Goal: Navigation & Orientation: Find specific page/section

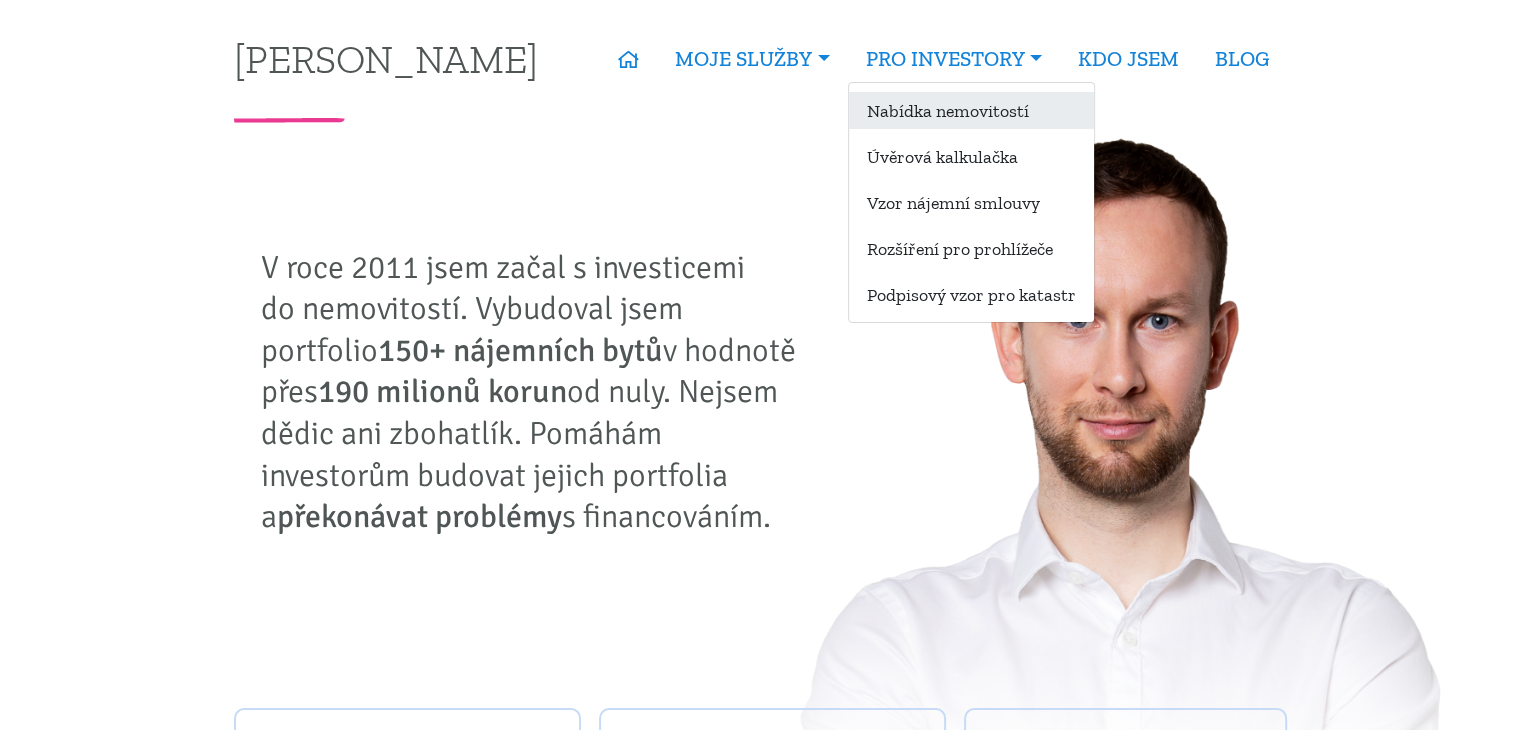
click at [937, 105] on link "Nabídka nemovitostí" at bounding box center [971, 110] width 245 height 37
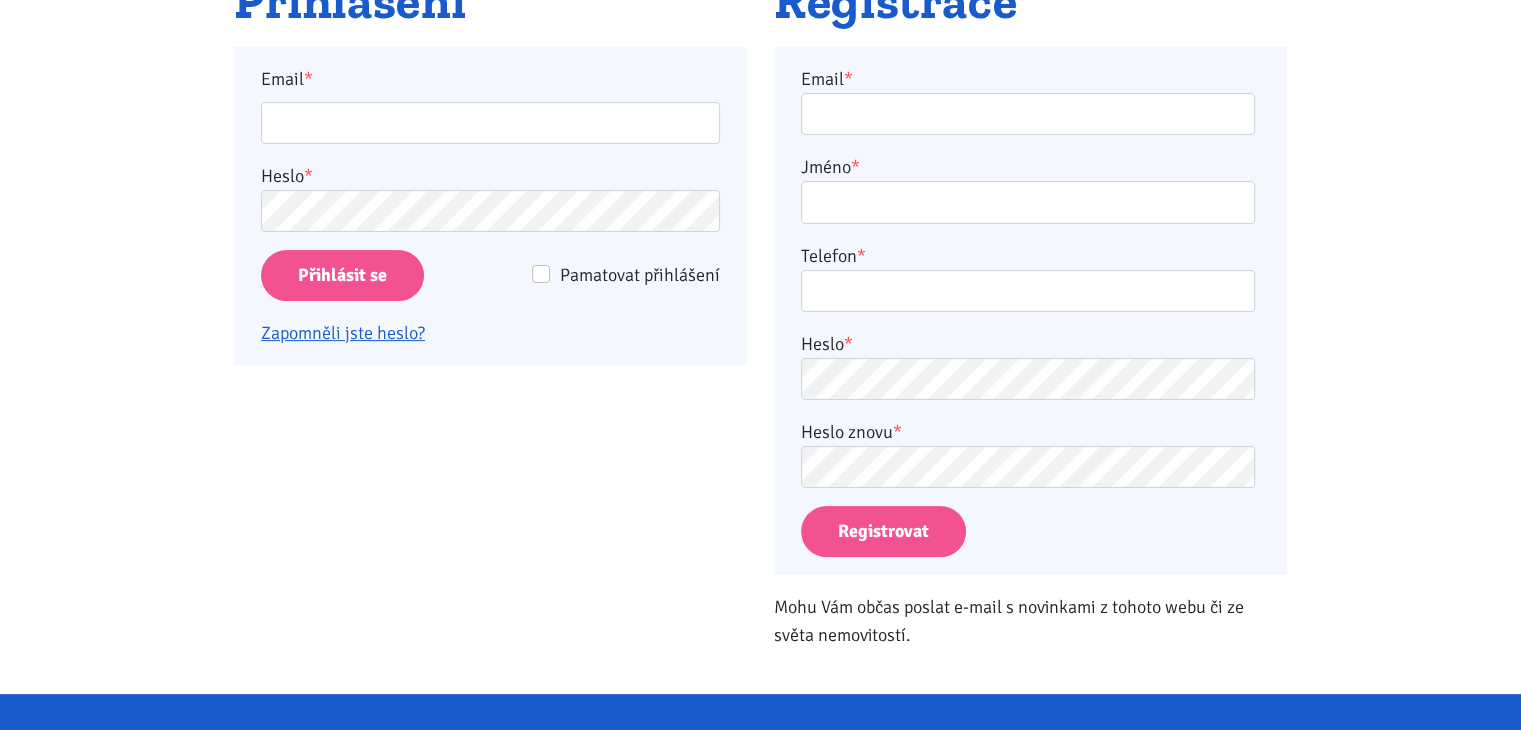
scroll to position [296, 0]
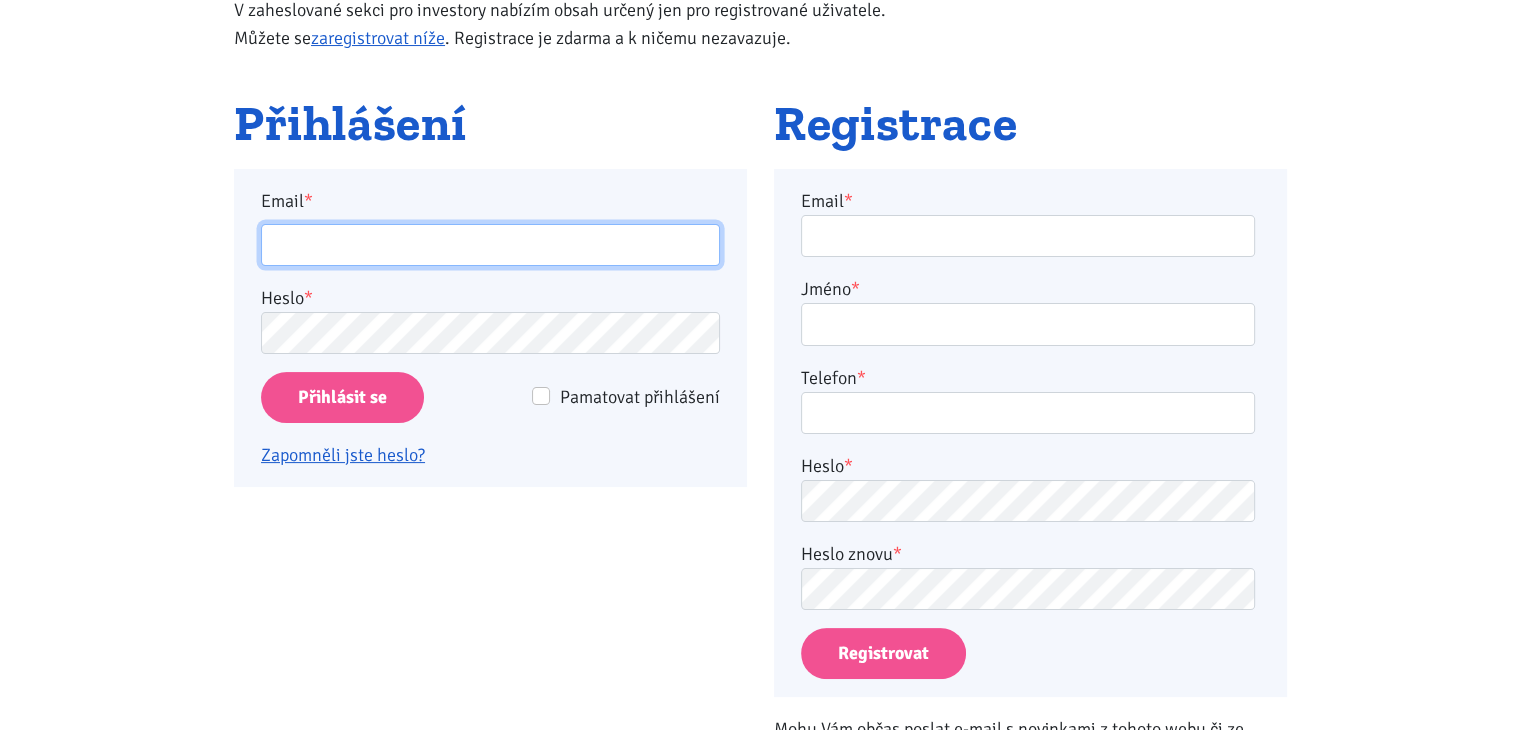
click at [360, 253] on input "Email *" at bounding box center [490, 245] width 459 height 43
type input "r"
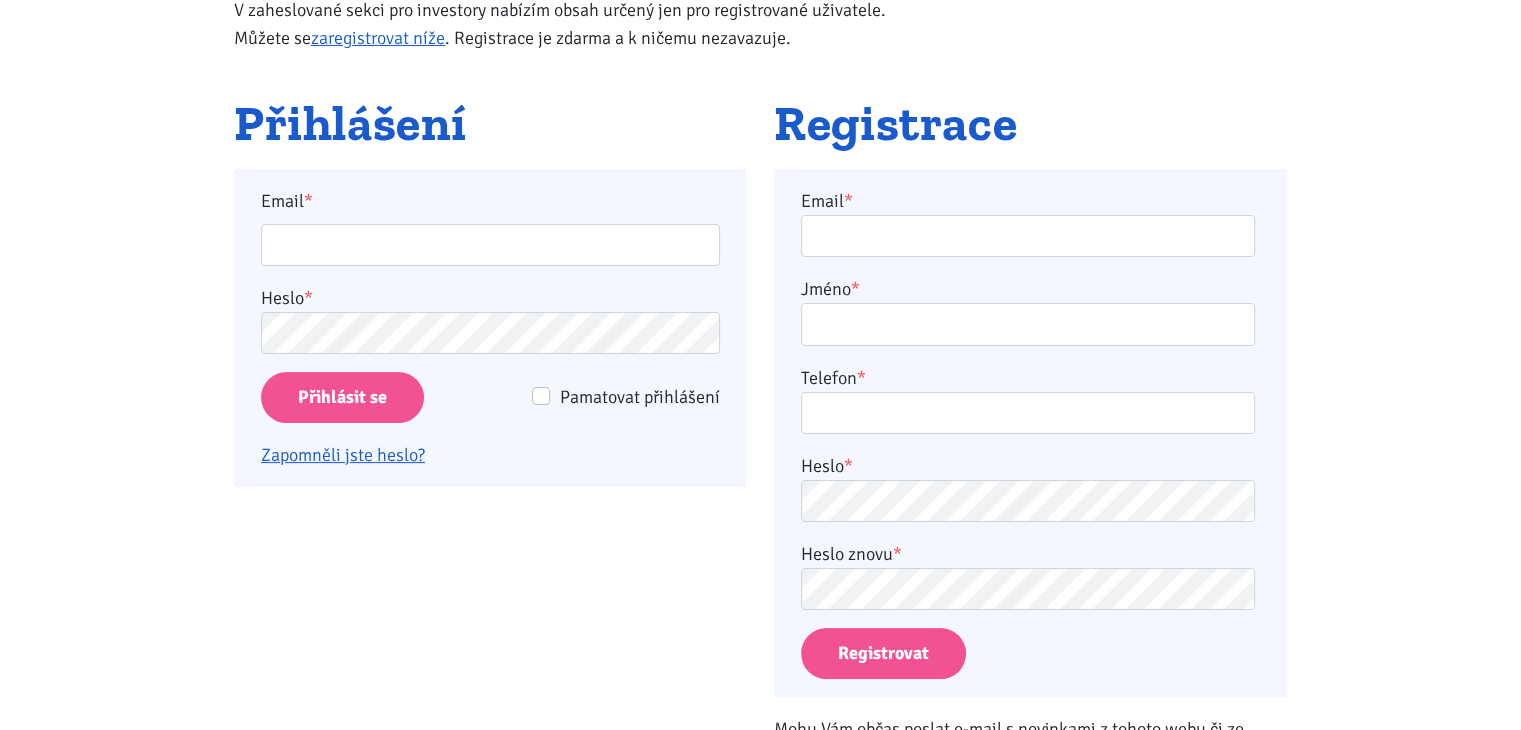
click at [232, 309] on div "Přihlášení Email * Heslo * Pamatovat přihlášení Přihlásit se Zapomněli jste hes…" at bounding box center [491, 443] width 540 height 692
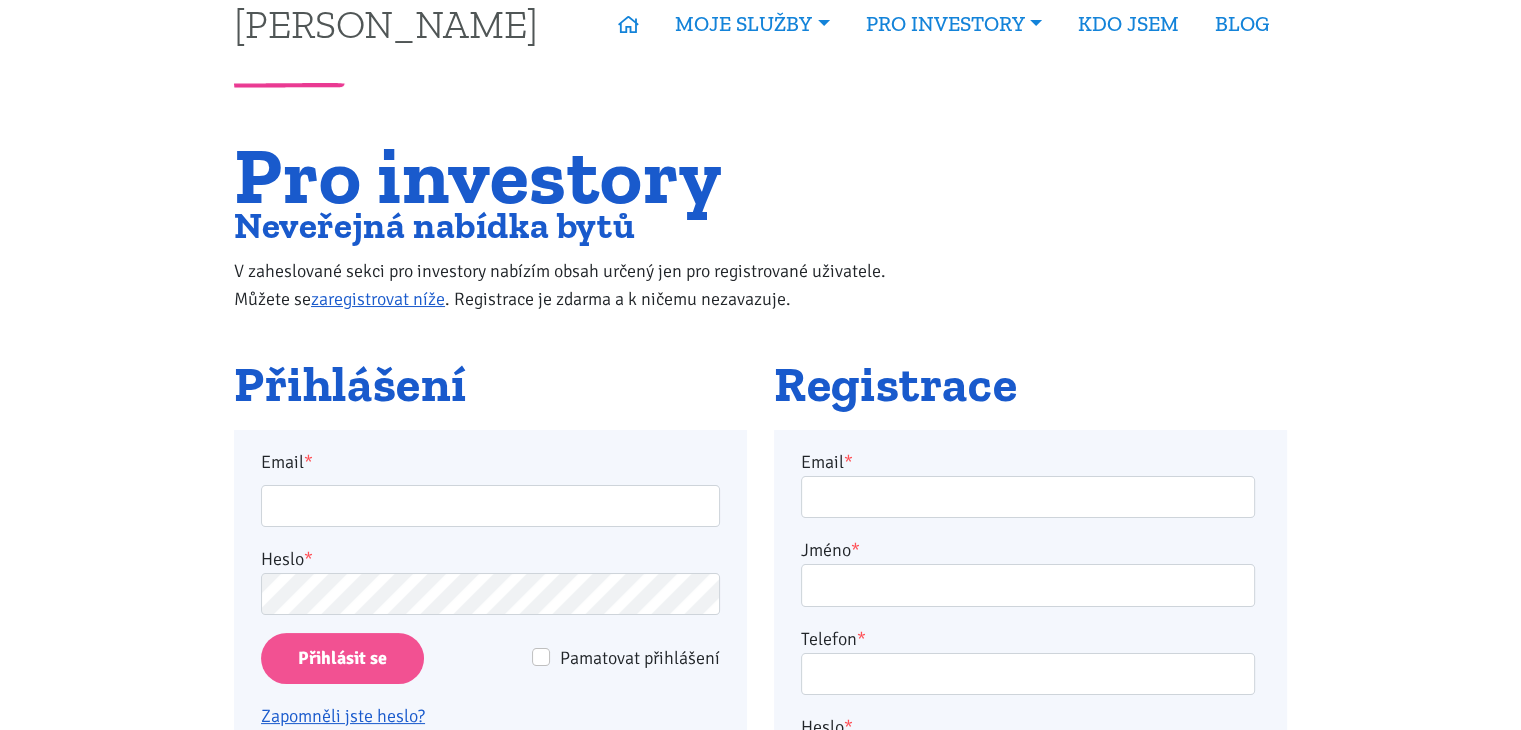
scroll to position [0, 0]
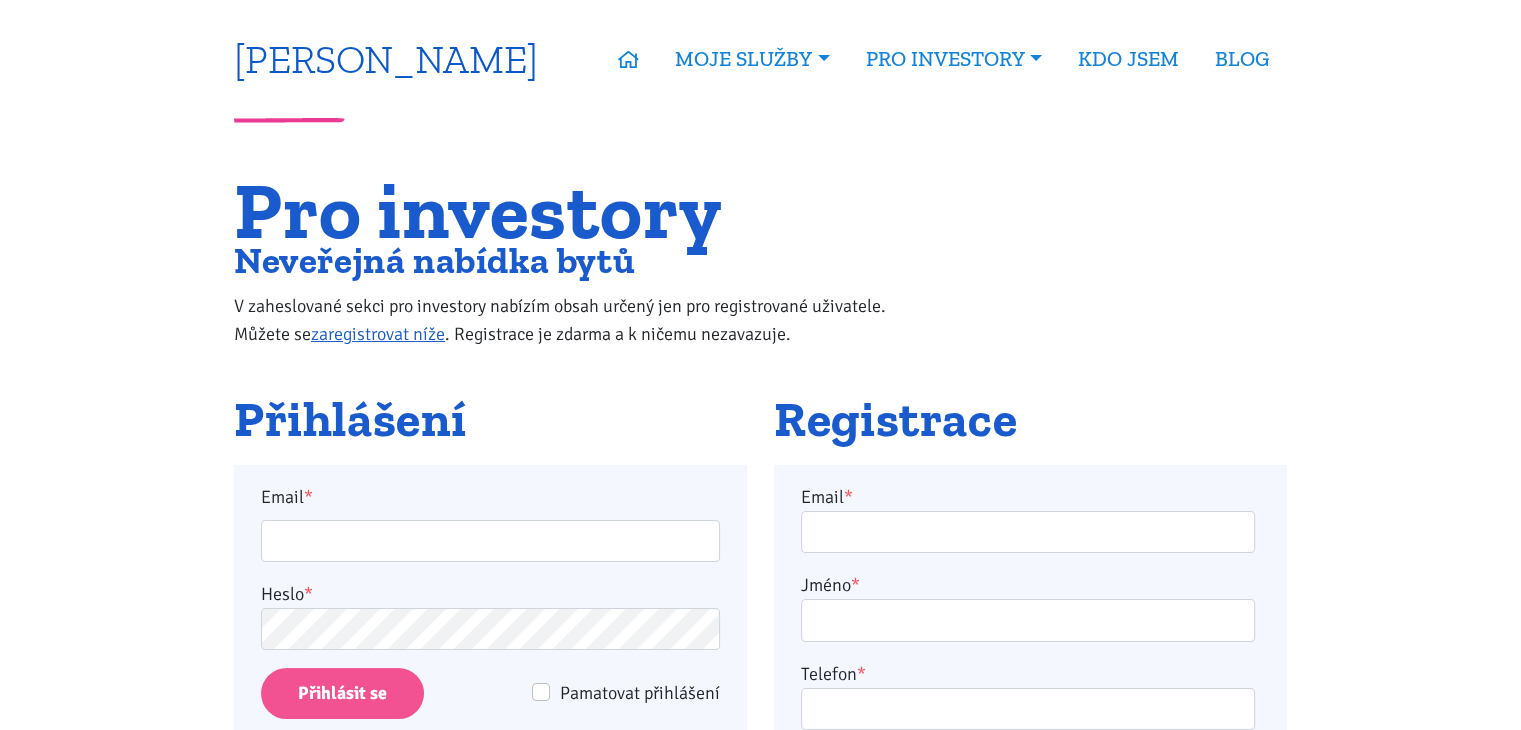
click at [376, 52] on link "[PERSON_NAME]" at bounding box center [386, 58] width 304 height 39
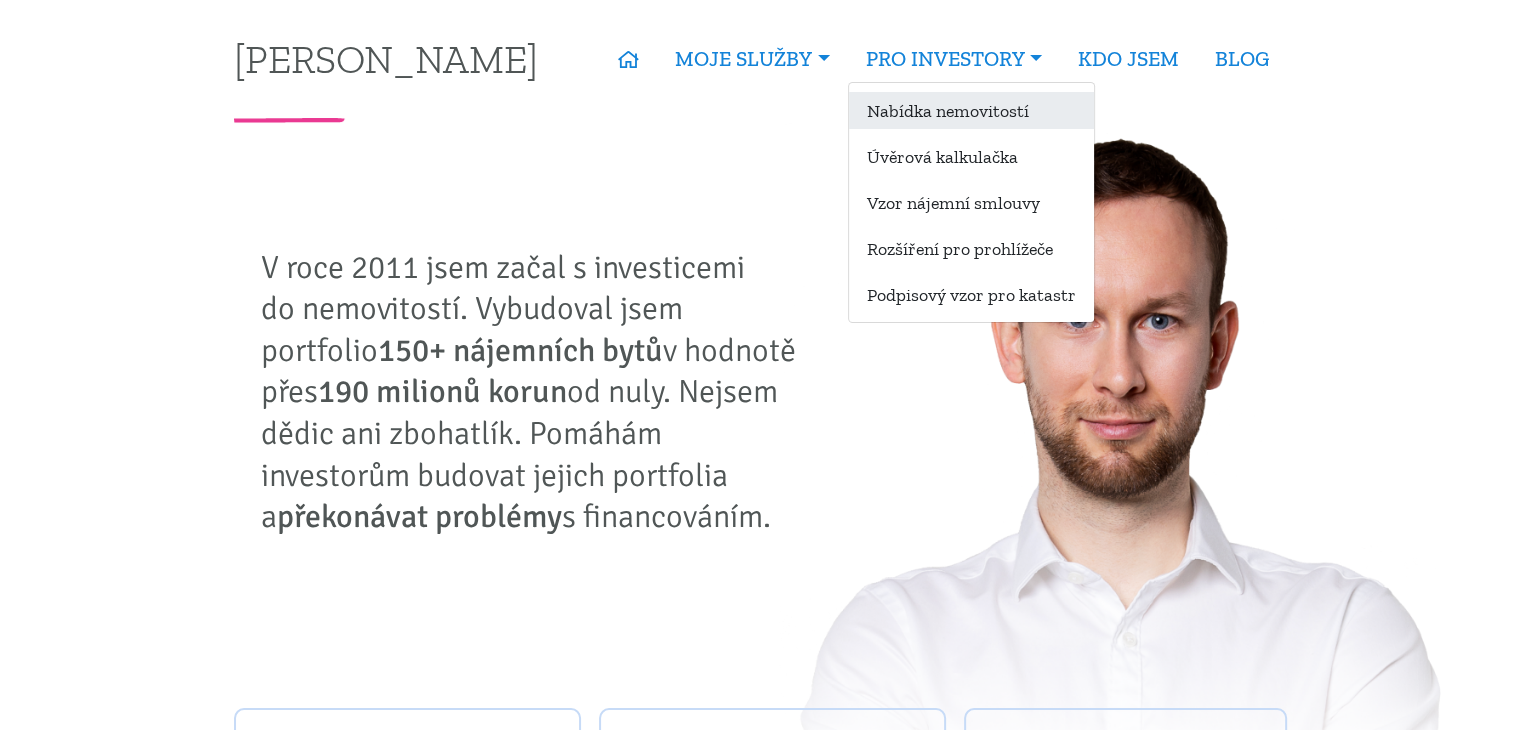
click at [920, 109] on link "Nabídka nemovitostí" at bounding box center [971, 110] width 245 height 37
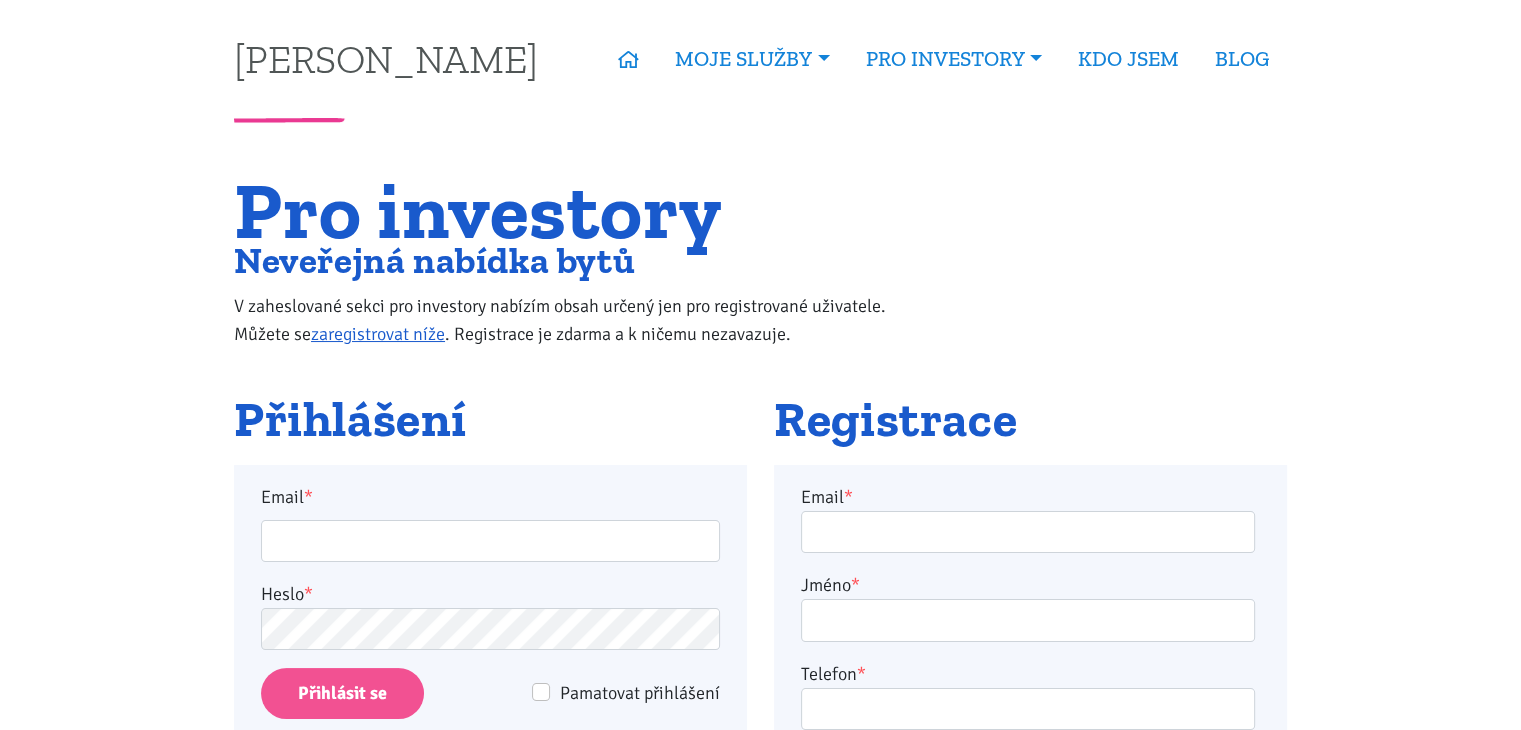
scroll to position [188, 0]
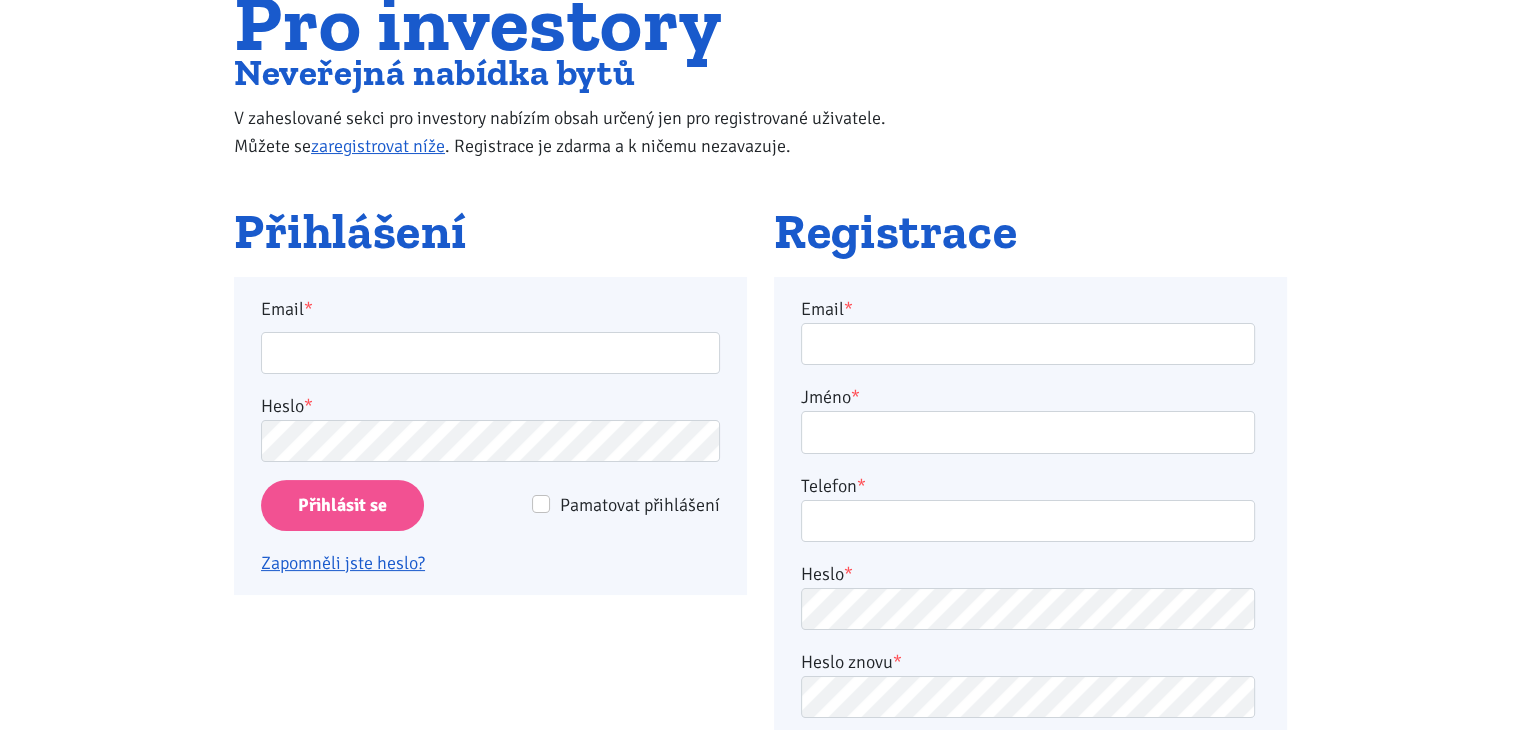
click at [758, 397] on div "Přihlášení Email * Heslo * Pamatovat přihlášení Přihlásit se Zapomněli jste hes…" at bounding box center [491, 551] width 540 height 692
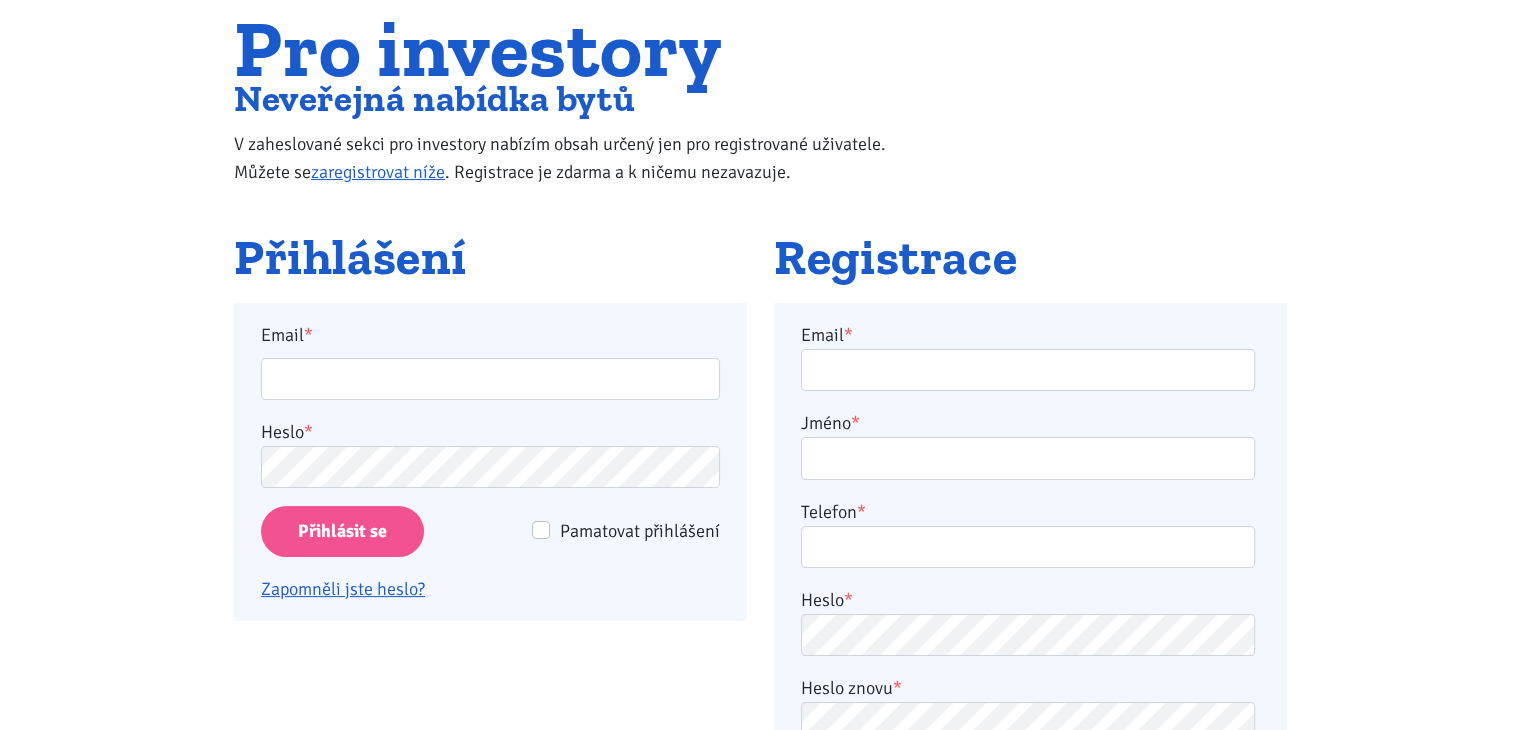
scroll to position [0, 0]
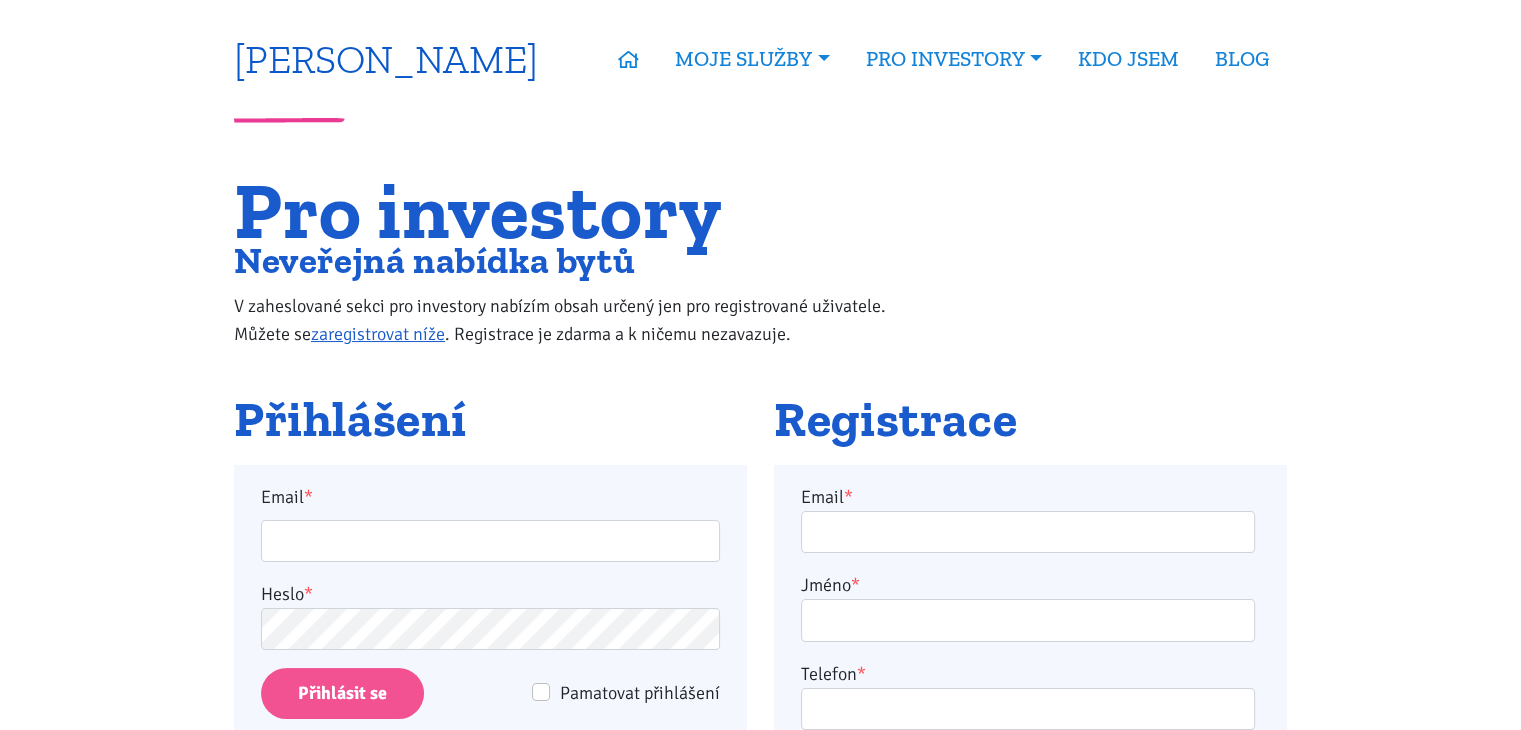
click at [332, 73] on link "[PERSON_NAME]" at bounding box center [386, 58] width 304 height 39
